Goal: Information Seeking & Learning: Learn about a topic

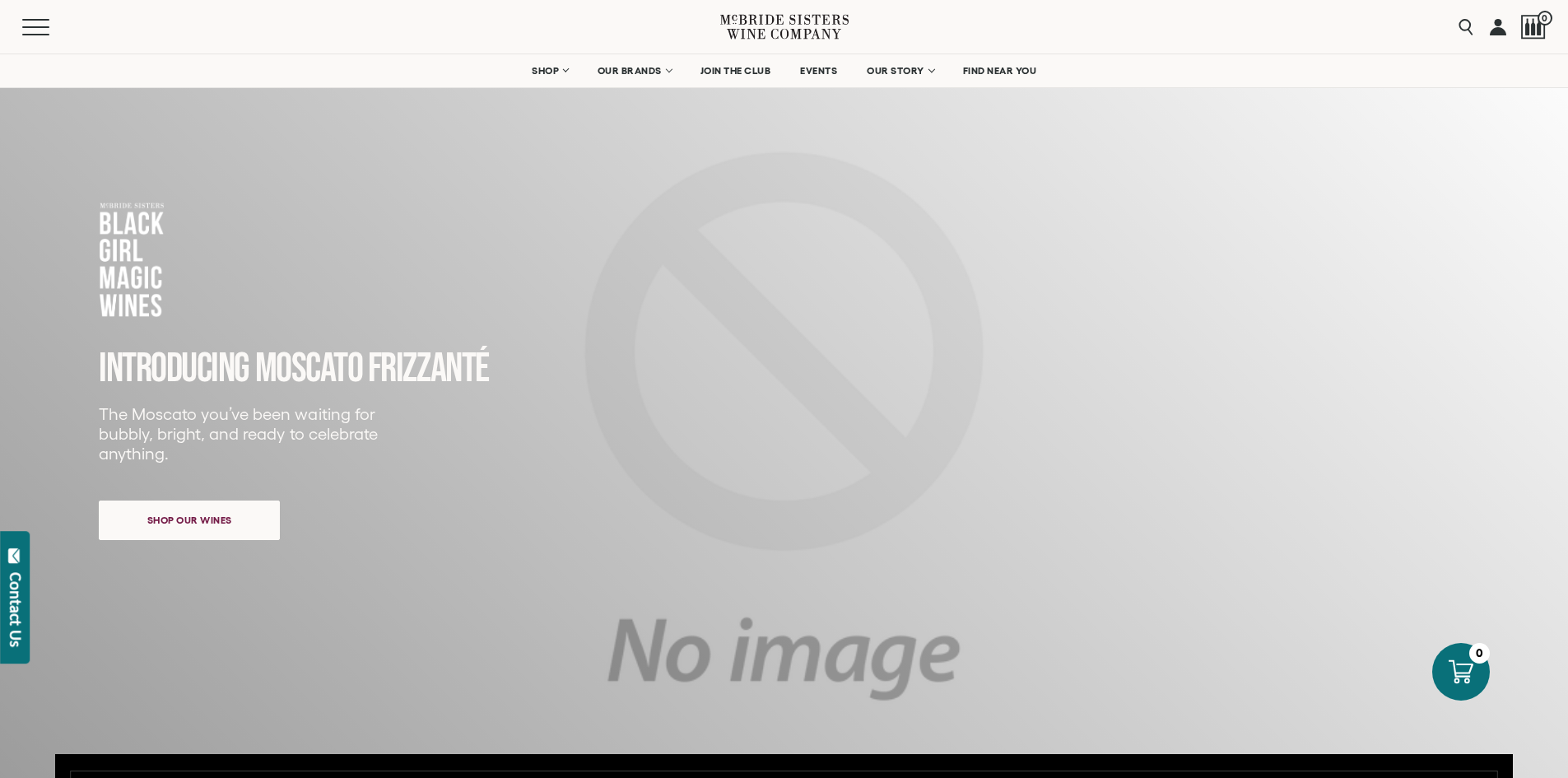
click at [7, 548] on icon at bounding box center [14, 555] width 16 height 16
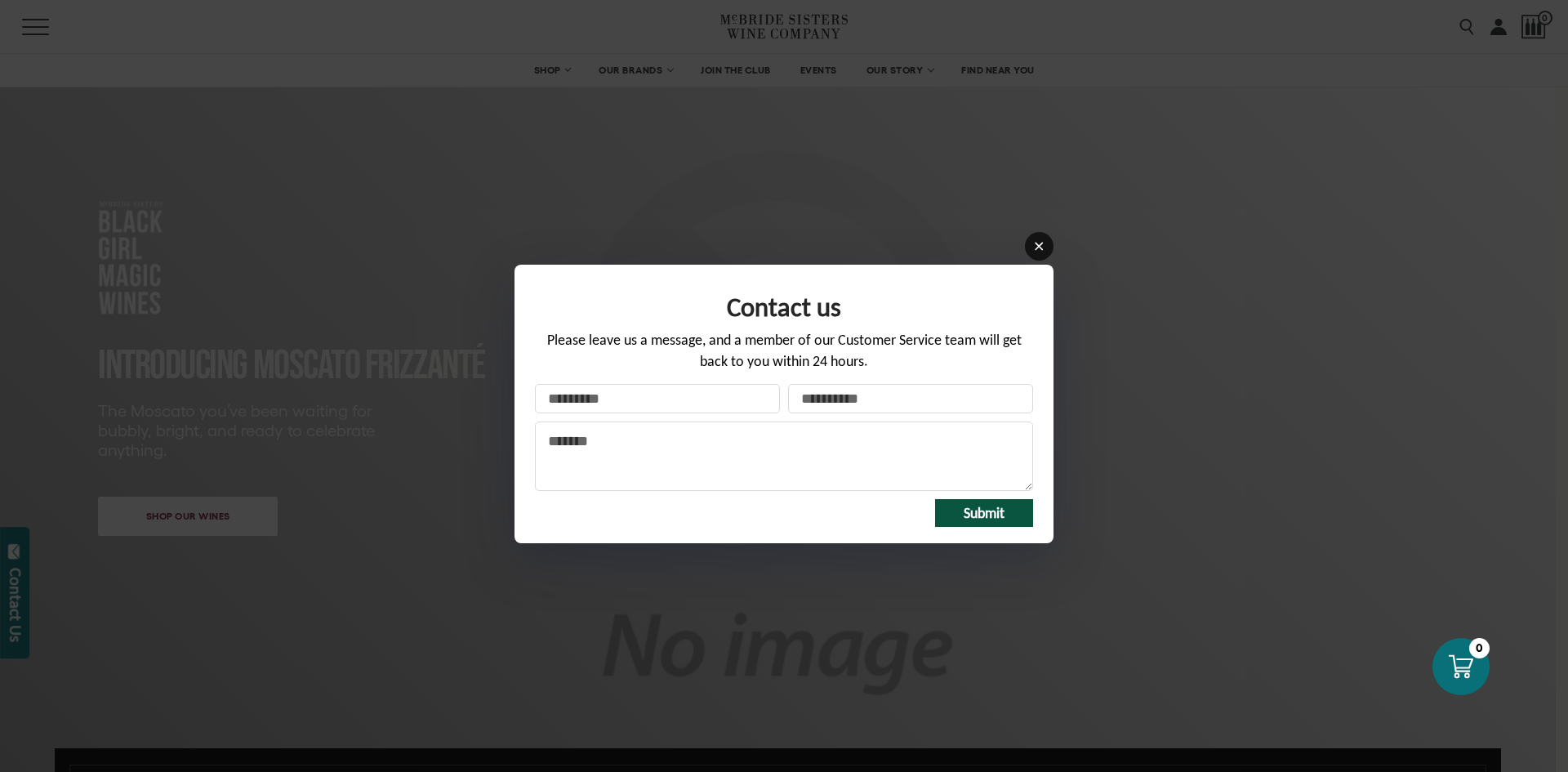
click at [1043, 245] on icon at bounding box center [1038, 246] width 12 height 12
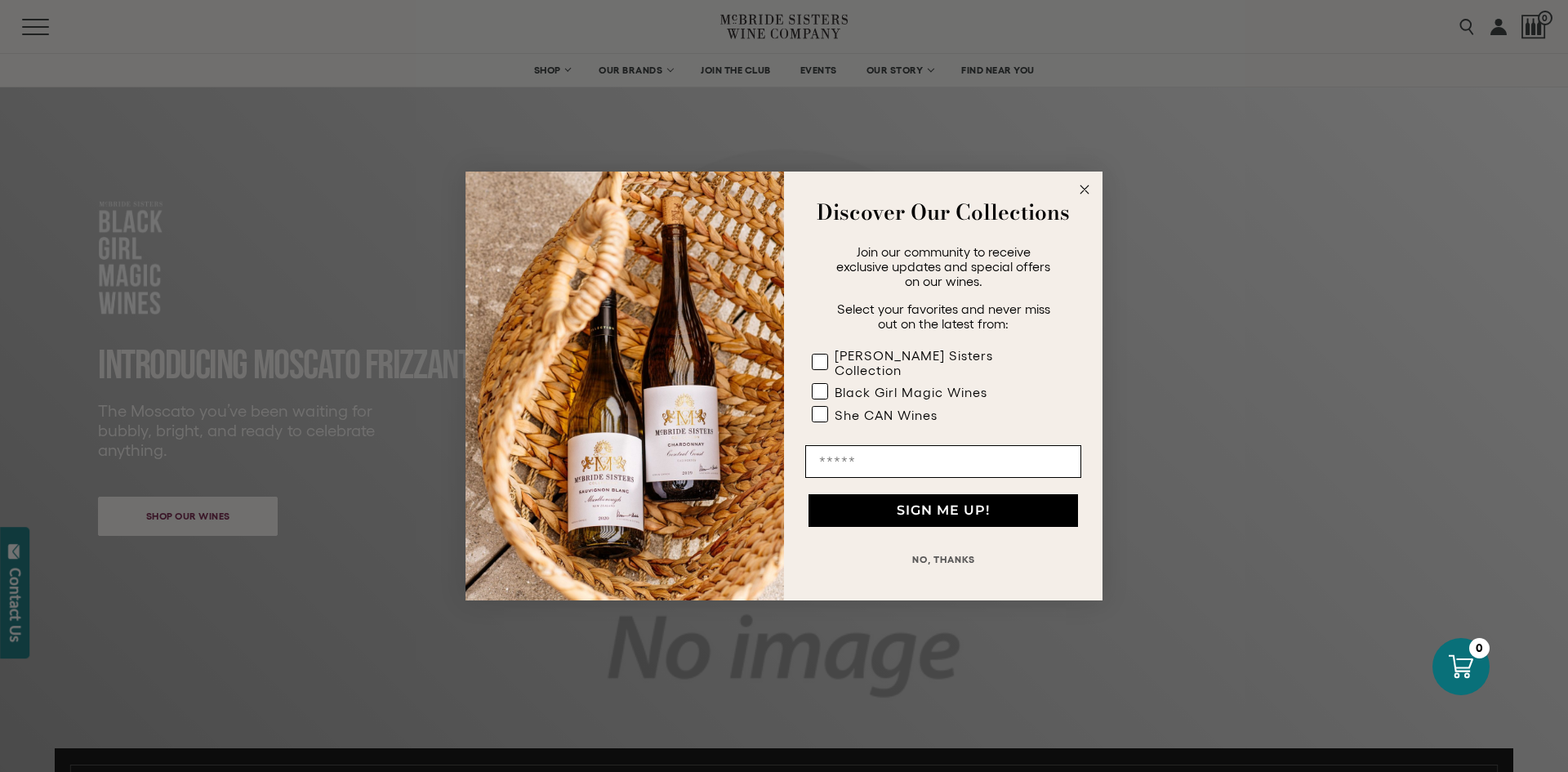
click at [1086, 191] on circle "Close dialog" at bounding box center [1085, 190] width 19 height 19
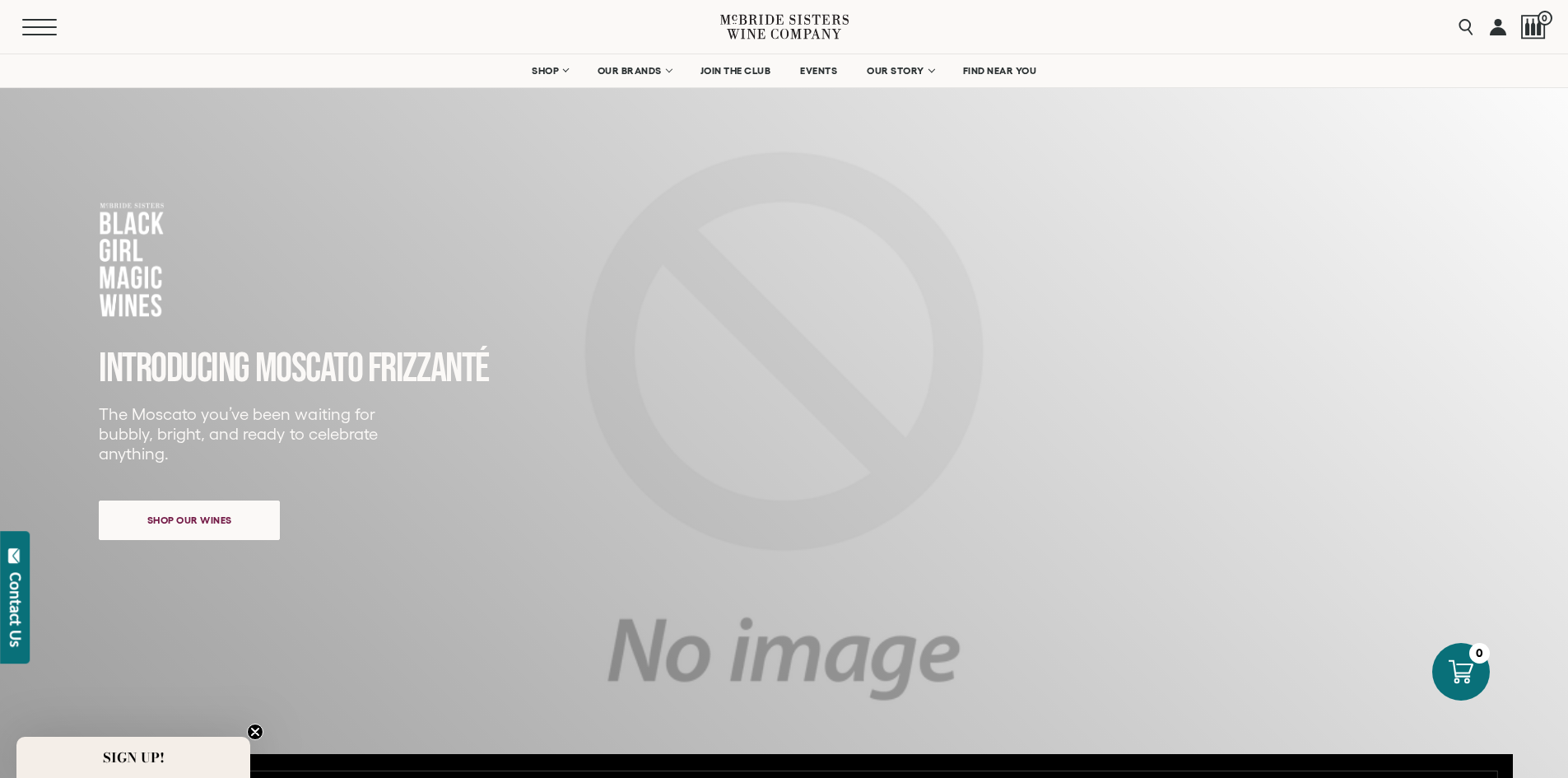
click at [42, 19] on span "Mobile Menu Trigger" at bounding box center [40, 20] width 35 height 2
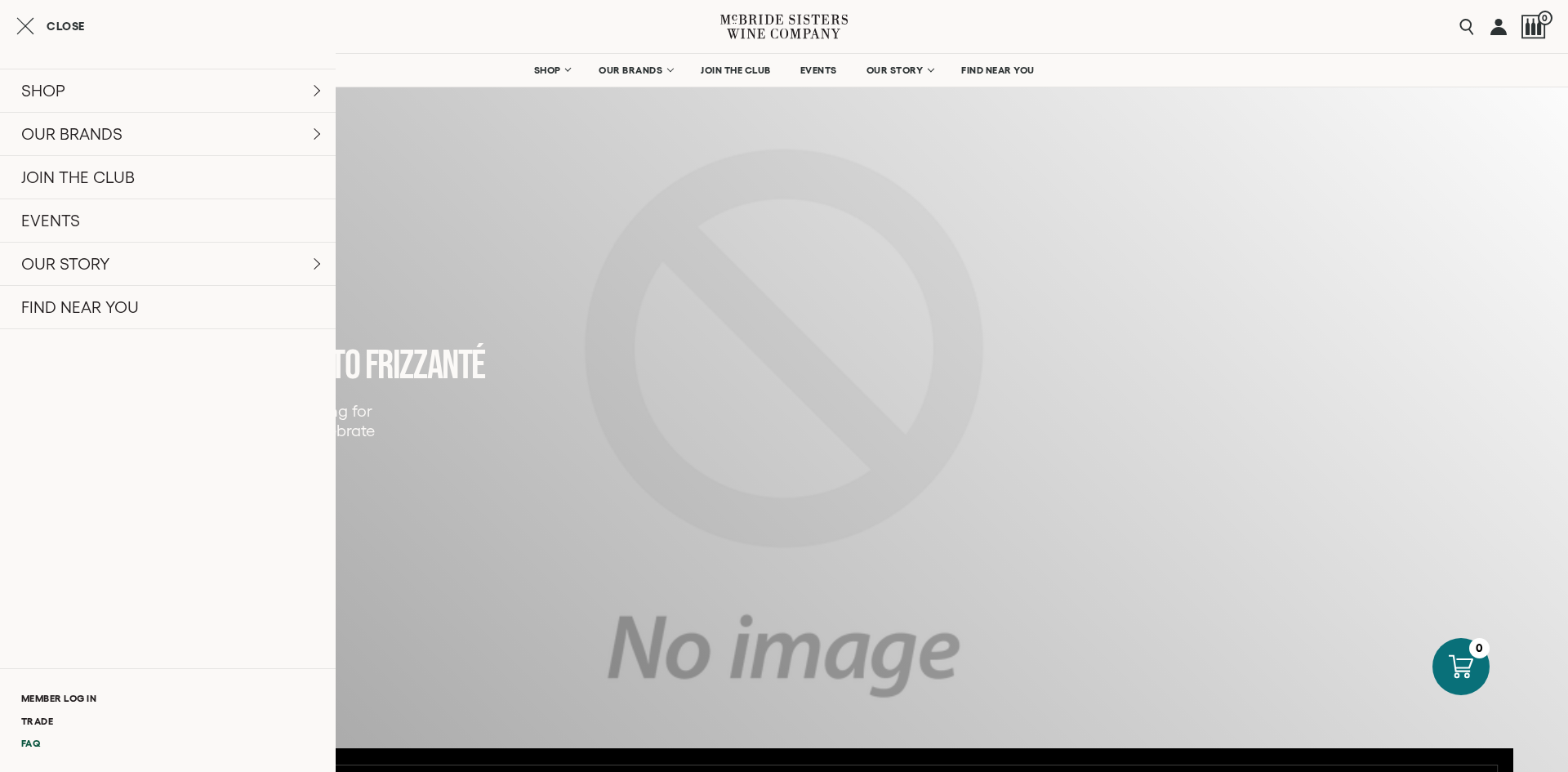
click at [40, 738] on link "FAQ" at bounding box center [168, 742] width 335 height 22
